Goal: Task Accomplishment & Management: Use online tool/utility

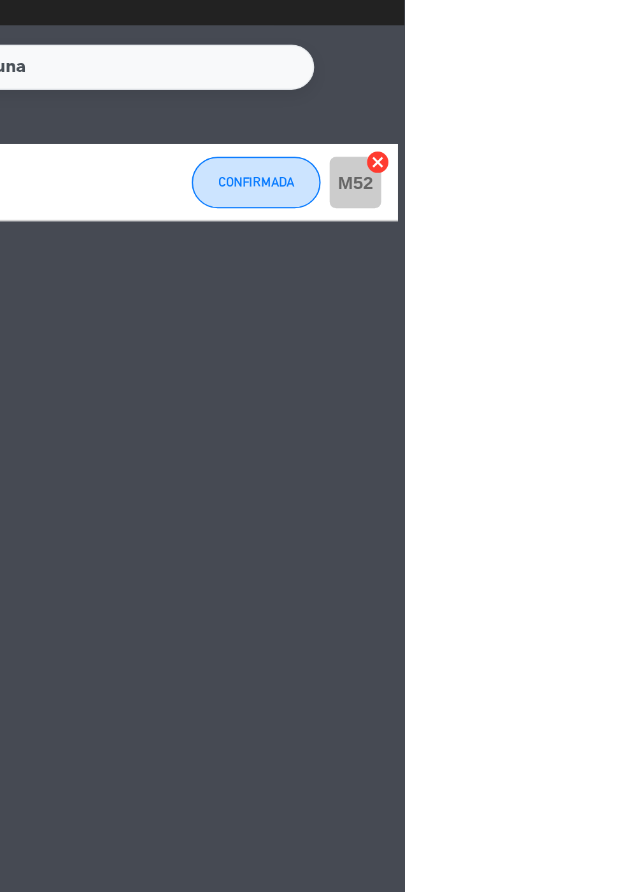
scroll to position [21, 0]
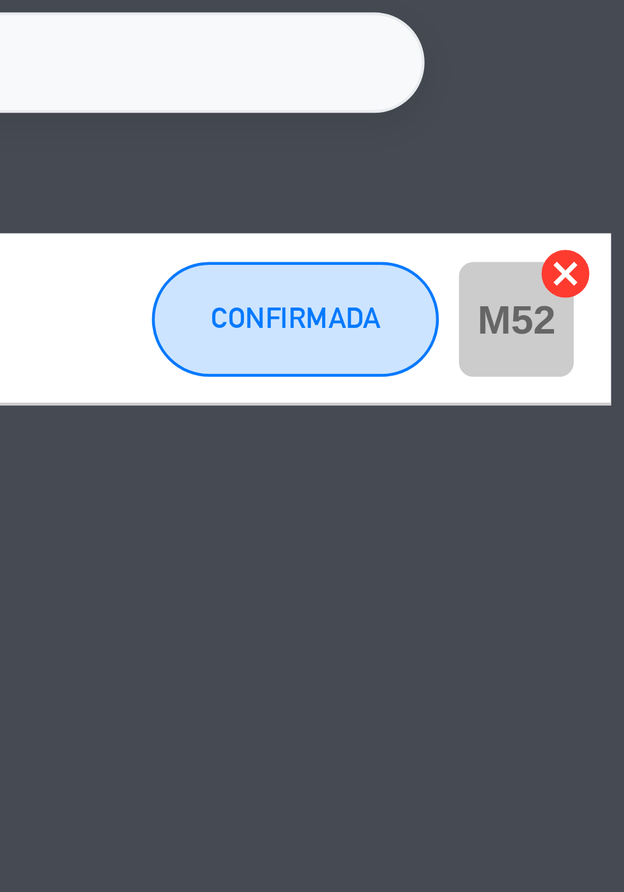
click at [611, 233] on icon "cancel" at bounding box center [610, 239] width 13 height 13
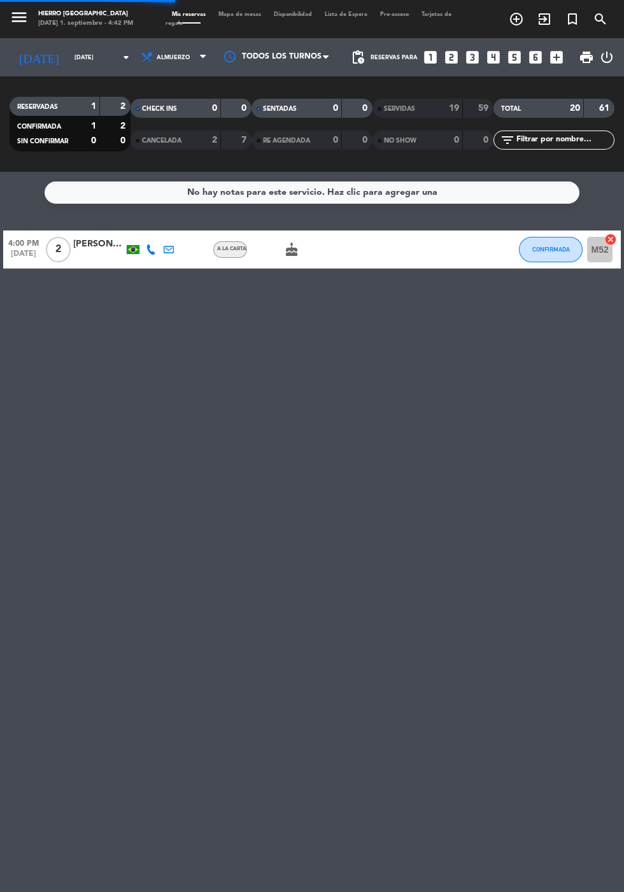
scroll to position [39, 0]
click at [531, 237] on button "CONFIRMADA" at bounding box center [551, 249] width 64 height 25
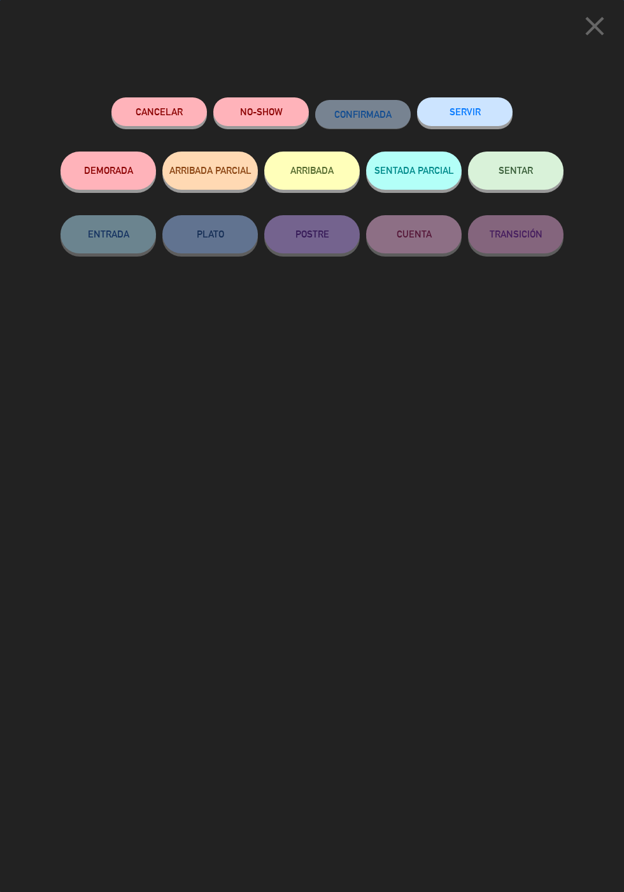
click at [537, 176] on button "SENTAR" at bounding box center [516, 171] width 96 height 38
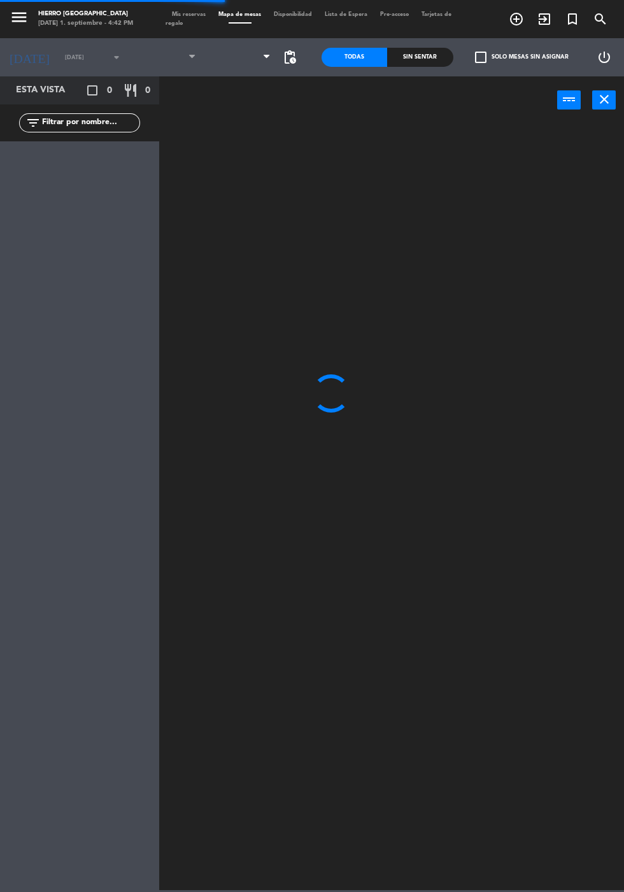
click at [256, 53] on span at bounding box center [239, 57] width 75 height 28
click at [255, 60] on span "Primer Piso" at bounding box center [239, 57] width 75 height 28
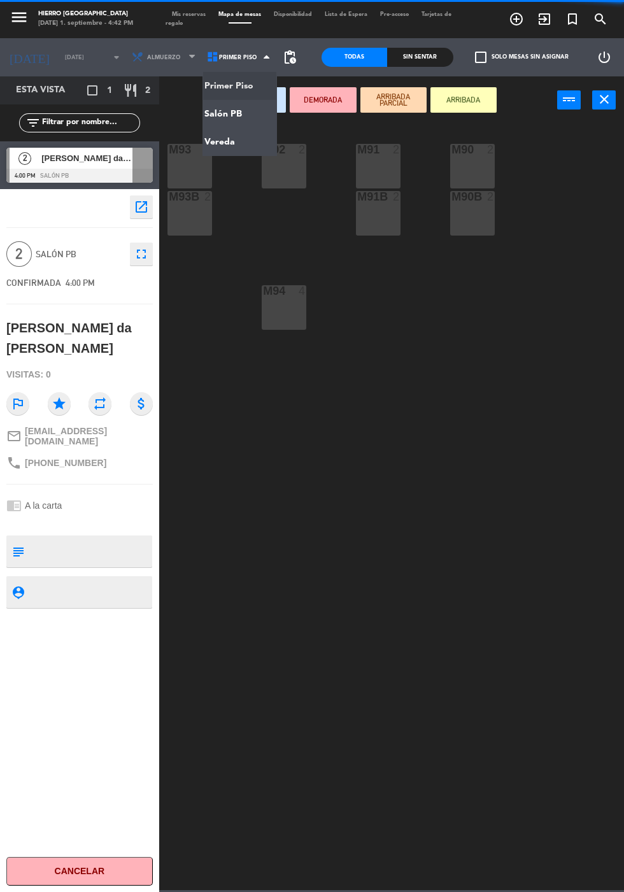
click at [247, 114] on ng-component "menu Hierro [PERSON_NAME] [DATE] 1. septiembre - 4:42 PM Mis reservas Mapa de m…" at bounding box center [312, 445] width 624 height 890
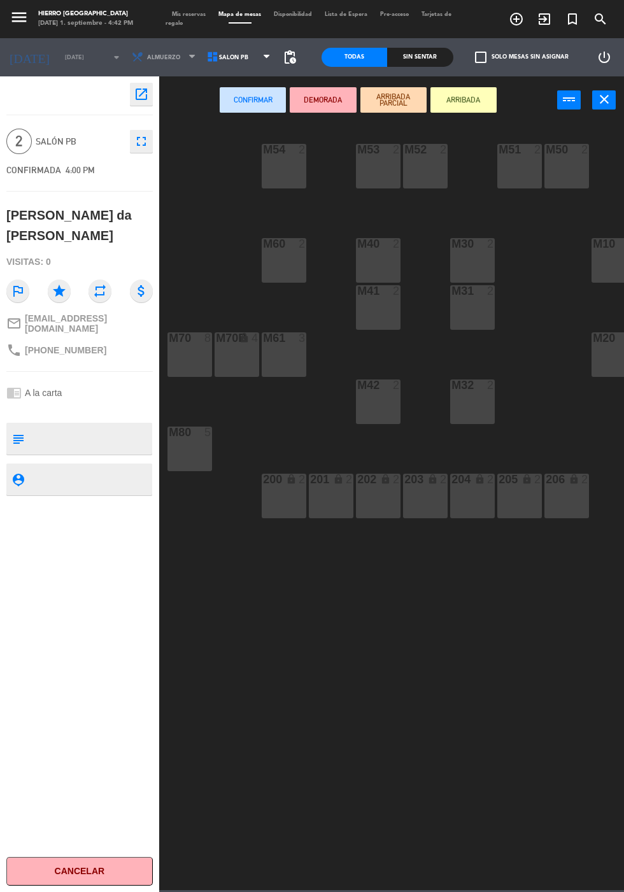
click at [301, 372] on div "M61 3" at bounding box center [284, 354] width 45 height 45
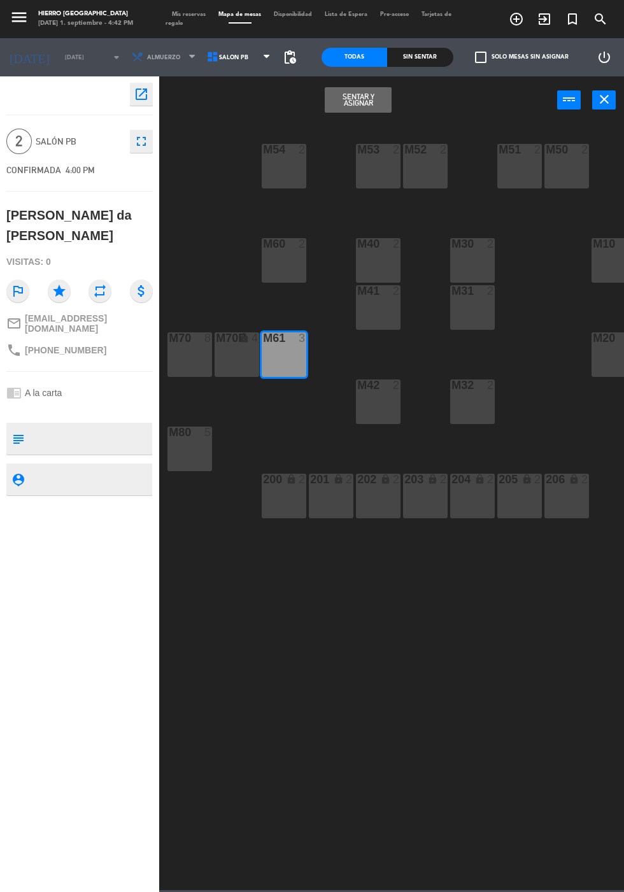
click at [373, 107] on button "Sentar y Asignar" at bounding box center [358, 99] width 66 height 25
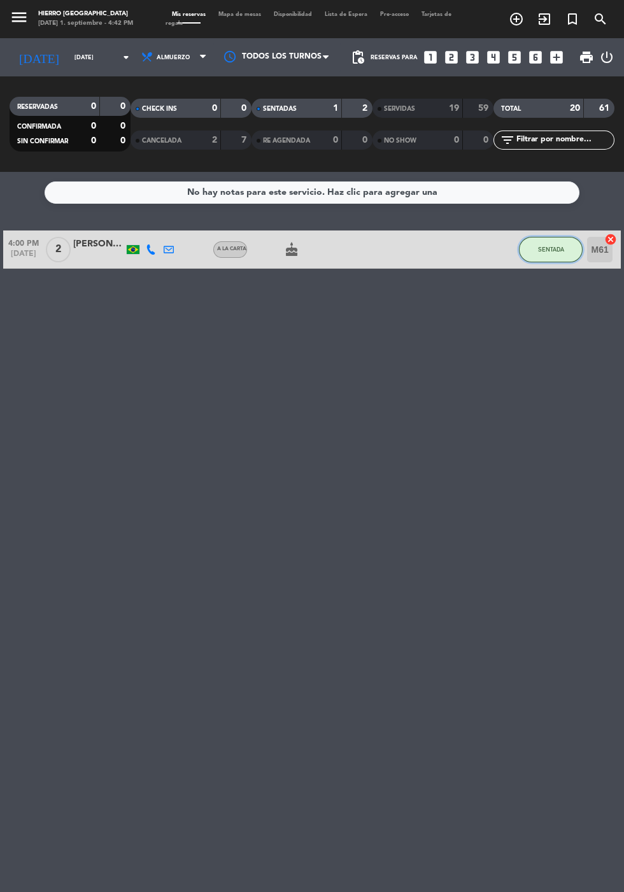
click at [529, 237] on button "SENTADA" at bounding box center [551, 249] width 64 height 25
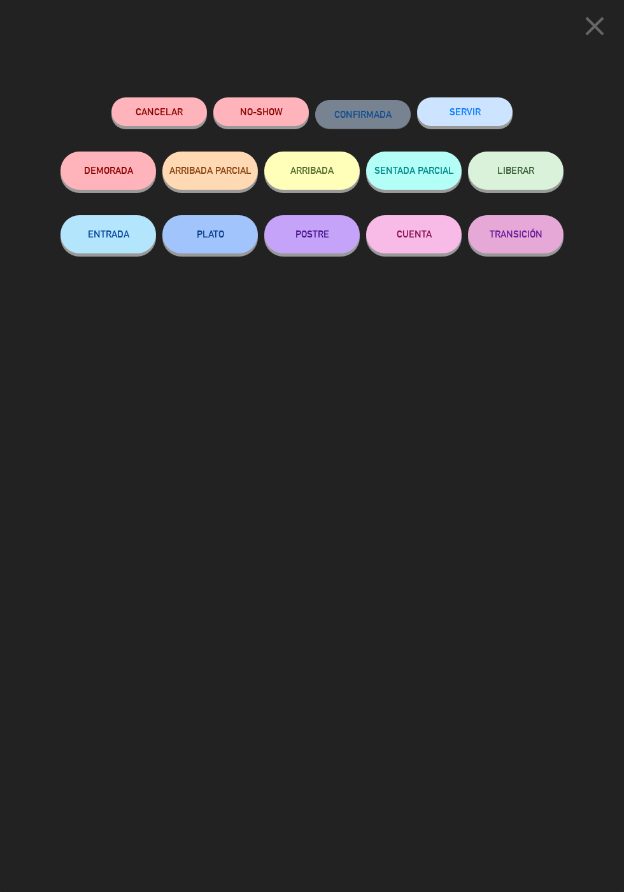
click at [493, 113] on button "SERVIR" at bounding box center [465, 111] width 96 height 29
